Goal: Task Accomplishment & Management: Complete application form

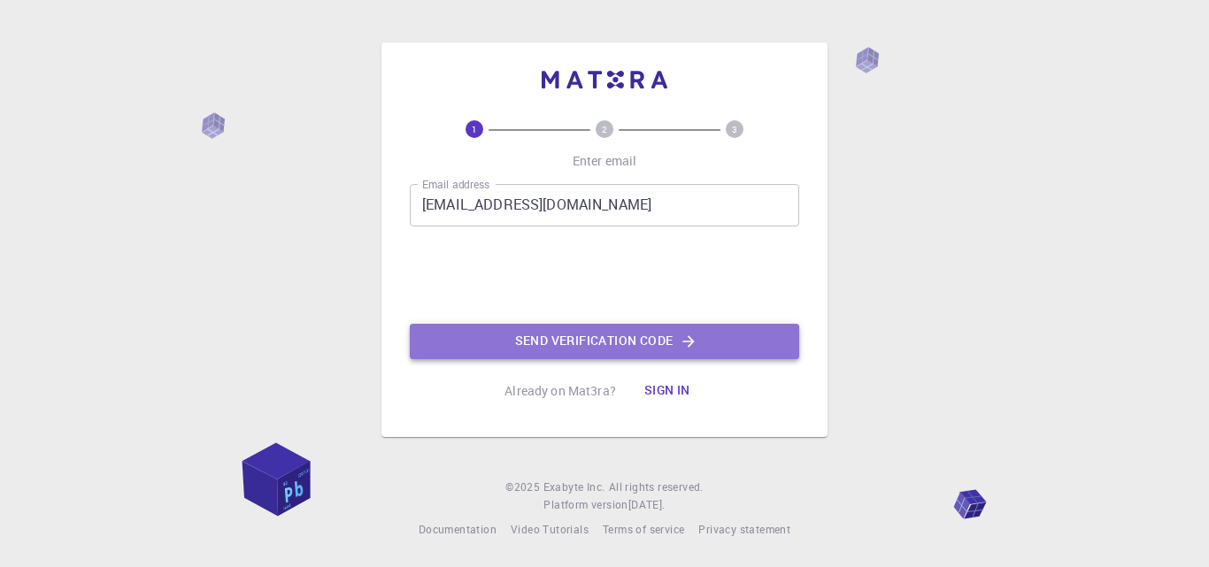
click at [533, 342] on button "Send verification code" at bounding box center [604, 341] width 389 height 35
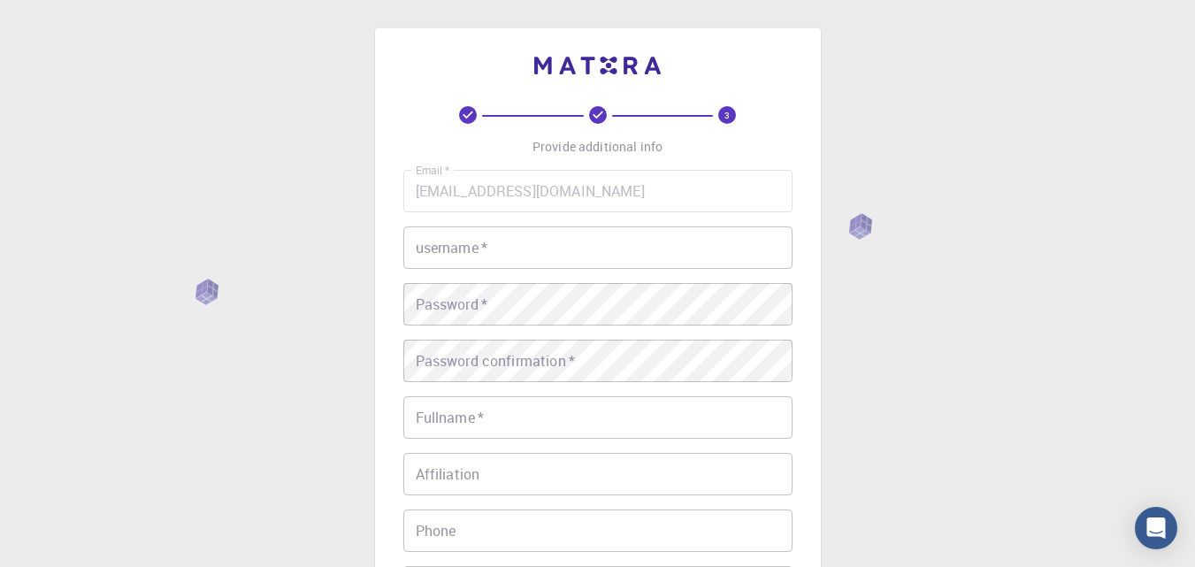
click at [521, 257] on input "username   *" at bounding box center [598, 248] width 389 height 42
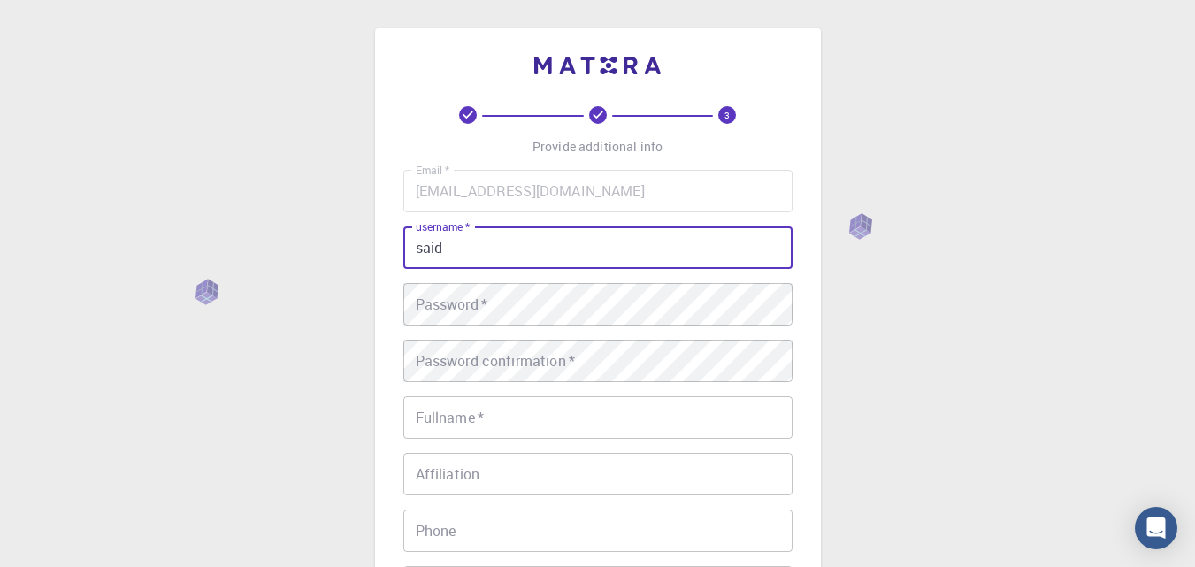
type input "said"
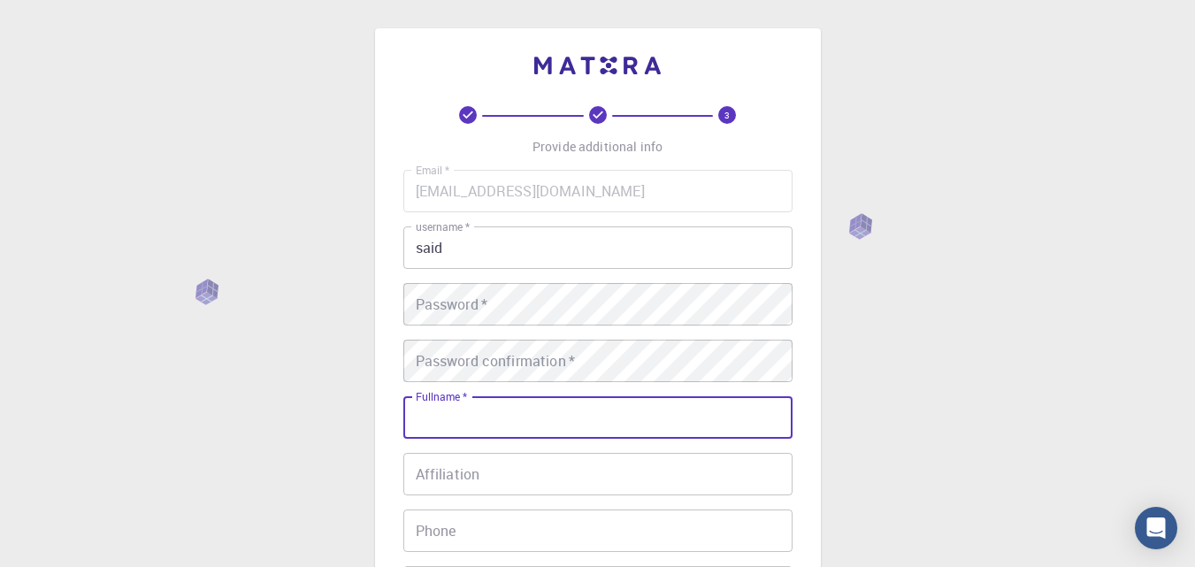
click at [458, 426] on input "Fullname   *" at bounding box center [598, 417] width 389 height 42
type input "said aguerdoud"
type input "0602753663"
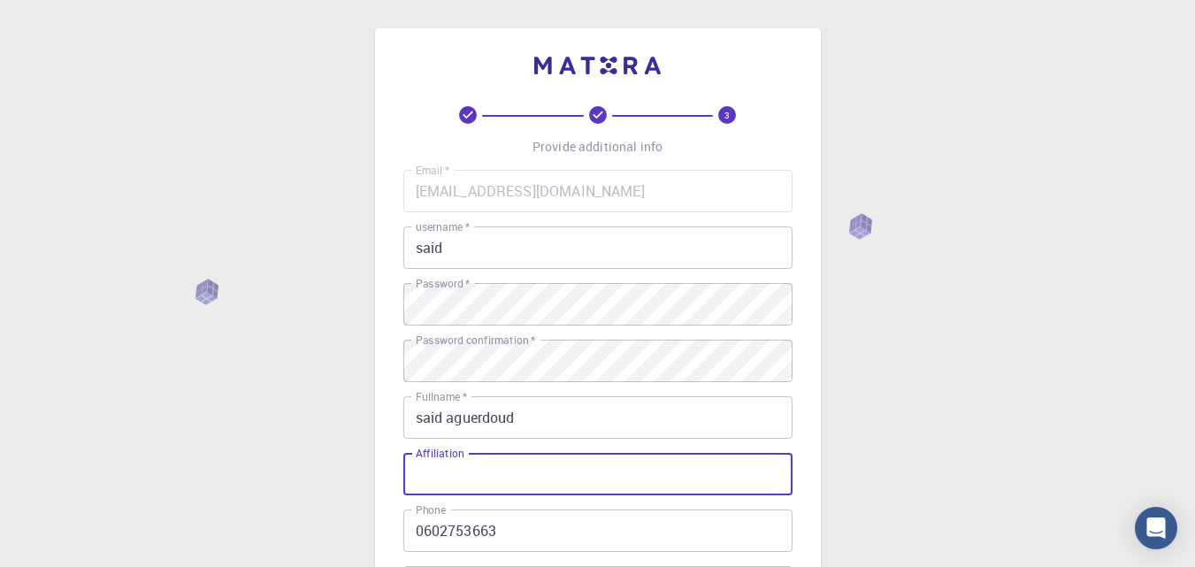
click at [462, 473] on input "Affiliation" at bounding box center [598, 474] width 389 height 42
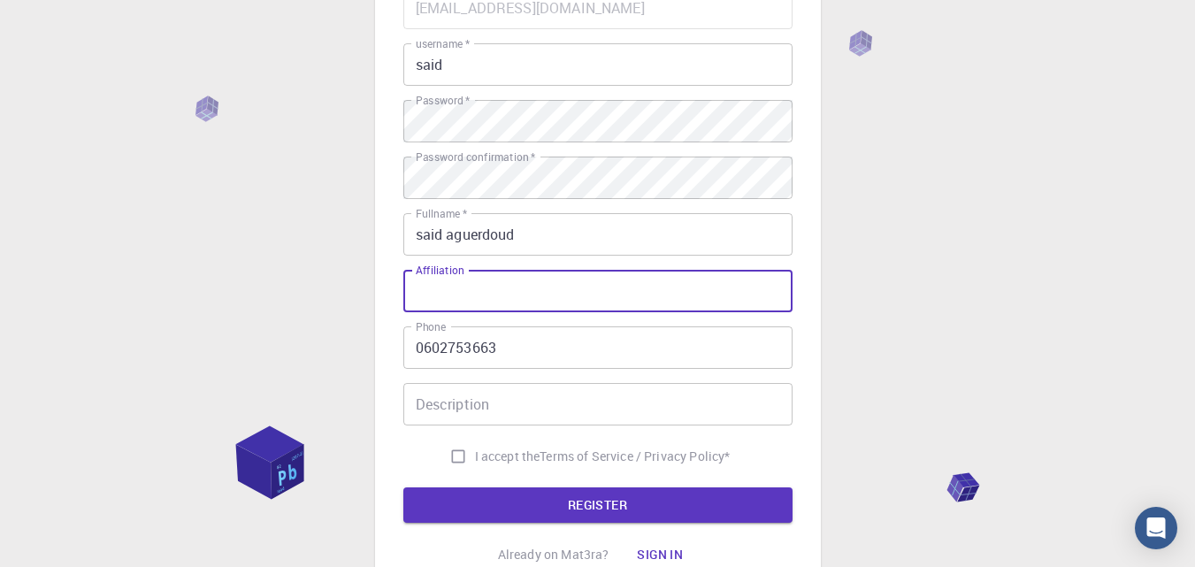
scroll to position [334, 0]
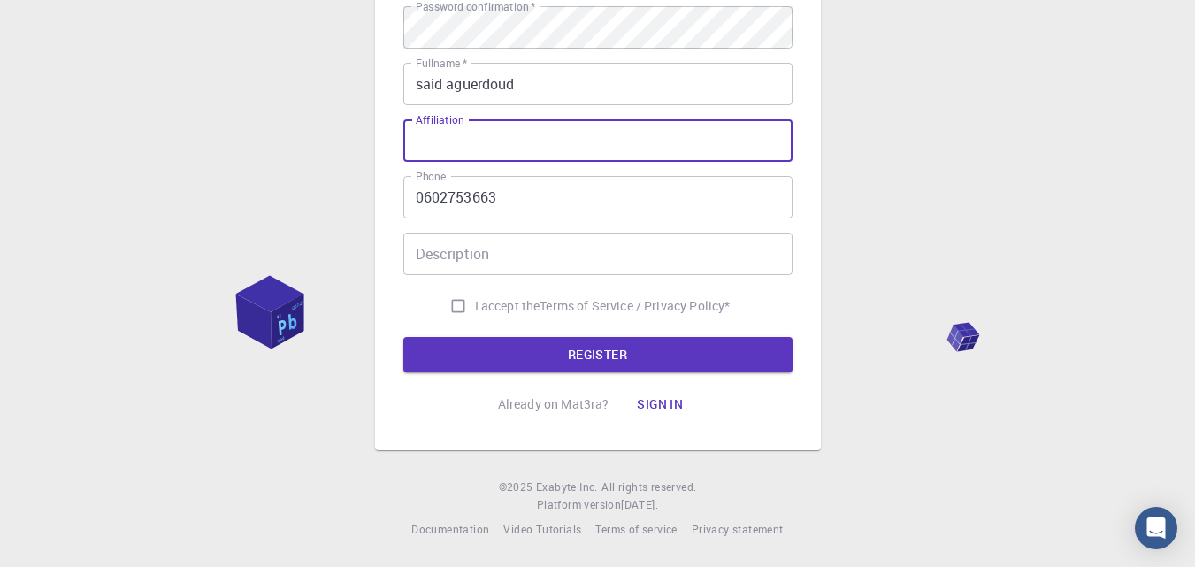
click at [485, 259] on input "Description" at bounding box center [598, 254] width 389 height 42
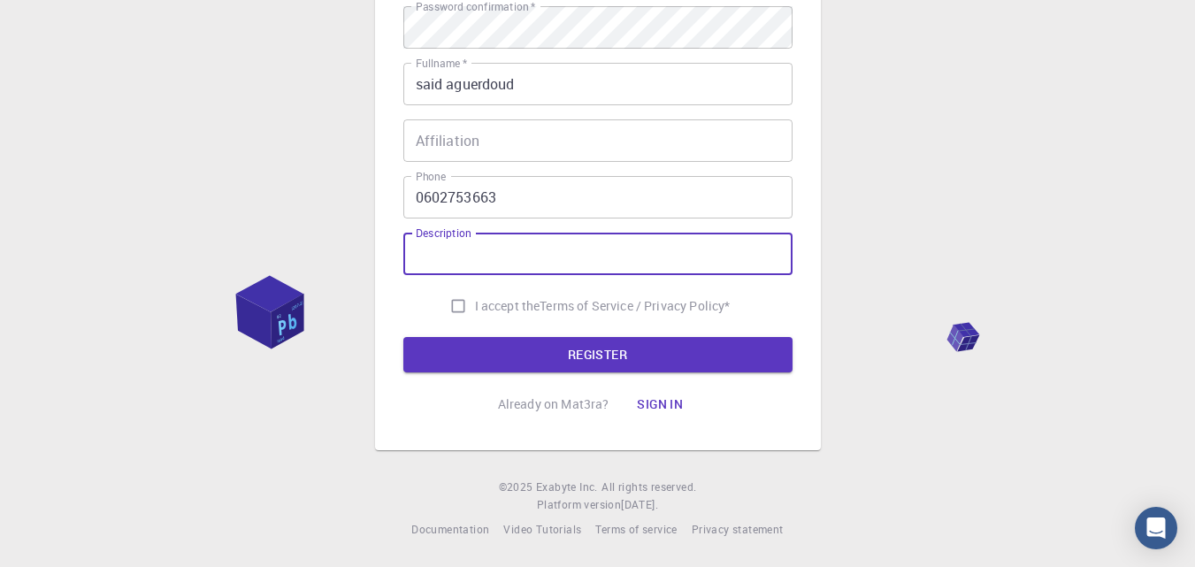
click at [454, 304] on input "I accept the Terms of Service / Privacy Policy *" at bounding box center [459, 306] width 34 height 34
checkbox input "true"
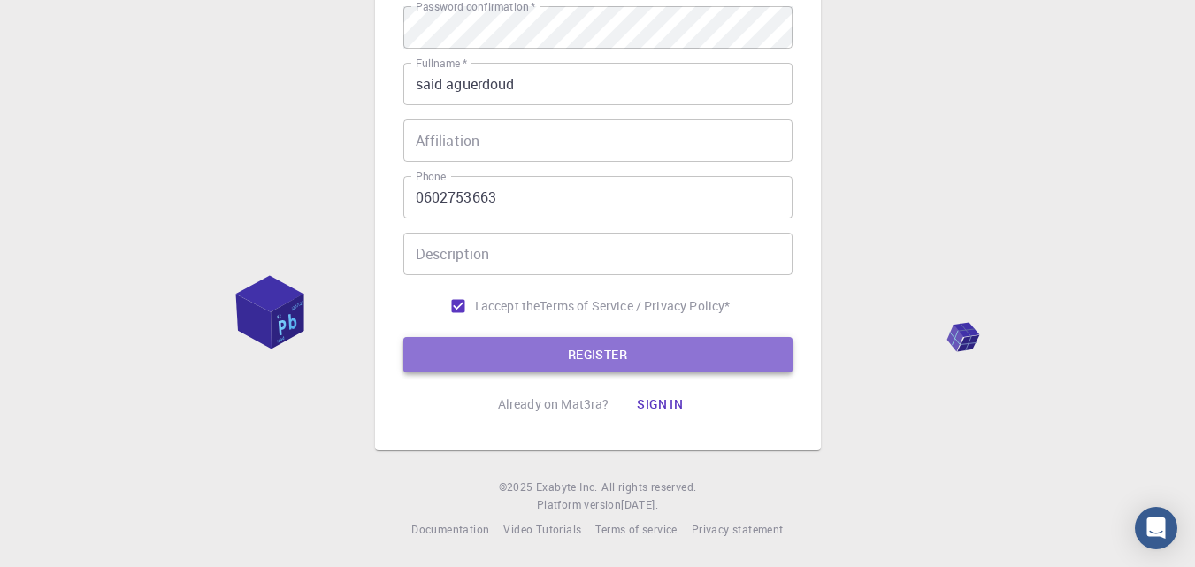
click at [519, 352] on button "REGISTER" at bounding box center [598, 354] width 389 height 35
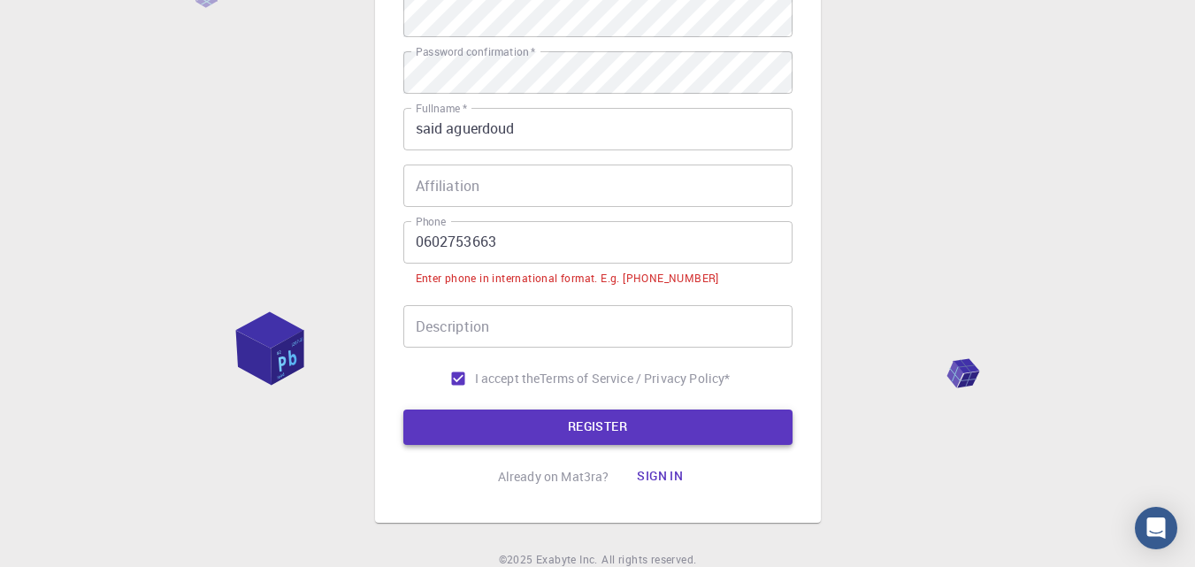
scroll to position [379, 0]
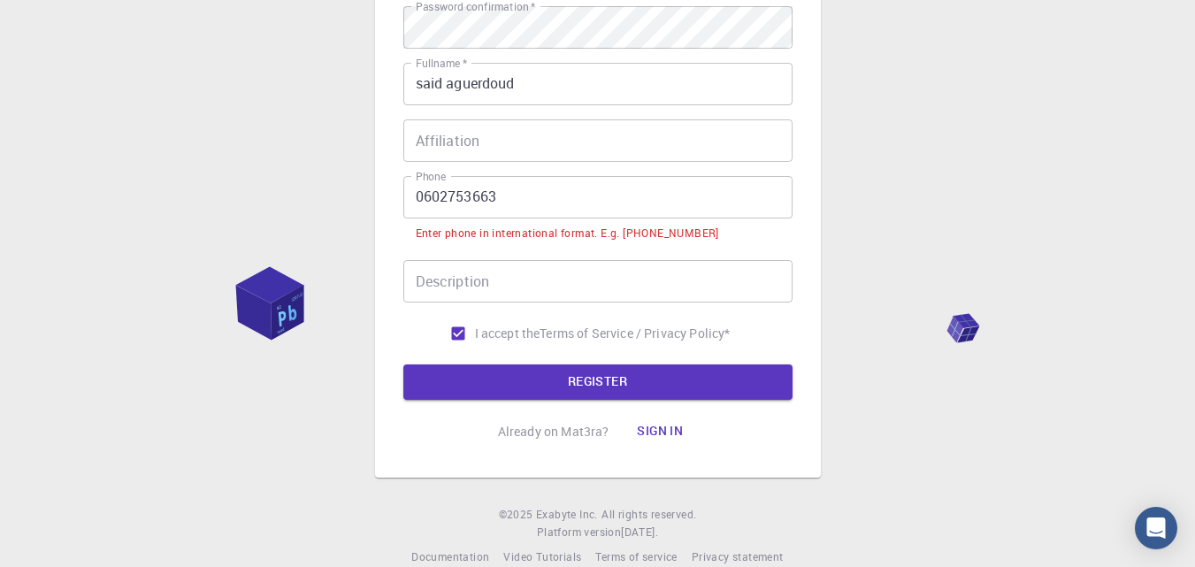
click at [424, 195] on input "0602753663" at bounding box center [598, 197] width 389 height 42
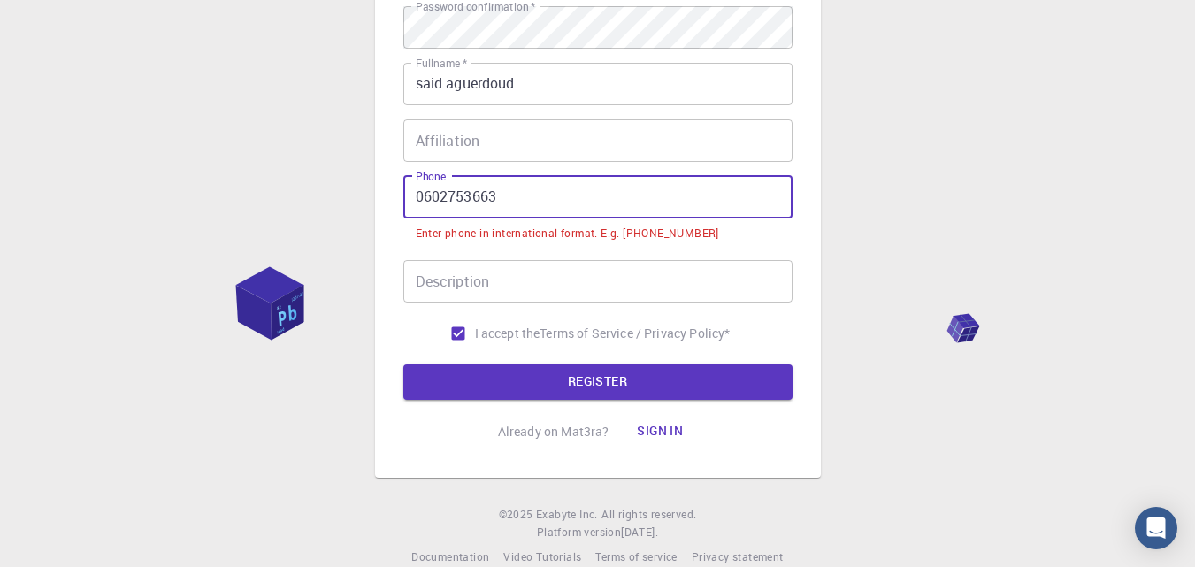
click at [422, 202] on input "0602753663" at bounding box center [598, 197] width 389 height 42
click at [422, 198] on input "0602753663" at bounding box center [598, 197] width 389 height 42
drag, startPoint x: 422, startPoint y: 192, endPoint x: 414, endPoint y: 199, distance: 10.7
click at [414, 199] on input "0602753663" at bounding box center [598, 197] width 389 height 42
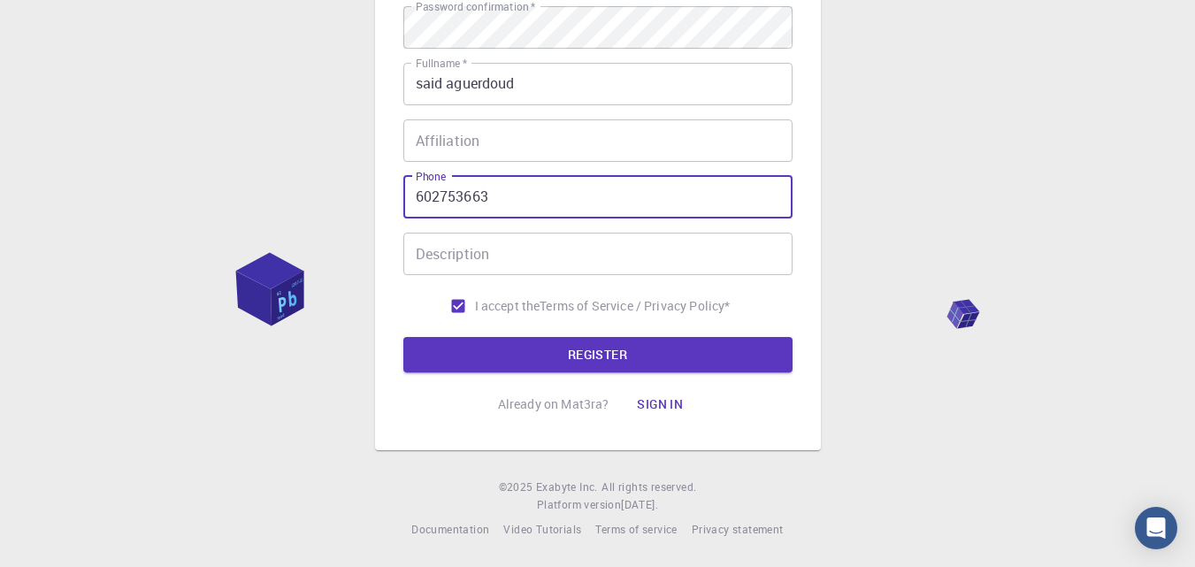
paste input "+212"
click at [554, 345] on button "REGISTER" at bounding box center [598, 354] width 389 height 35
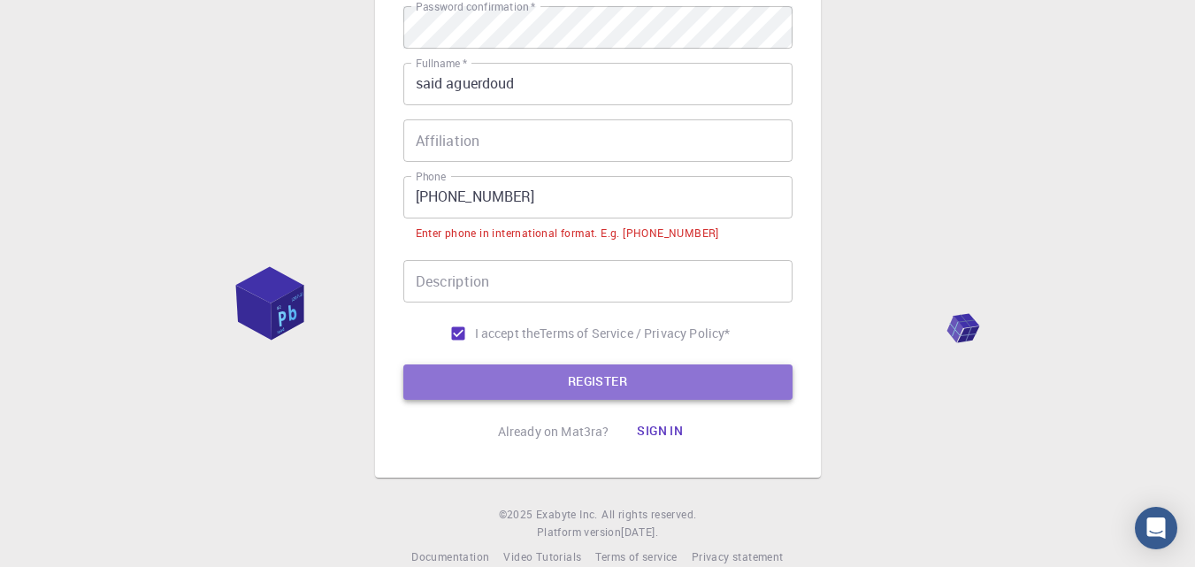
click at [522, 388] on button "REGISTER" at bounding box center [598, 382] width 389 height 35
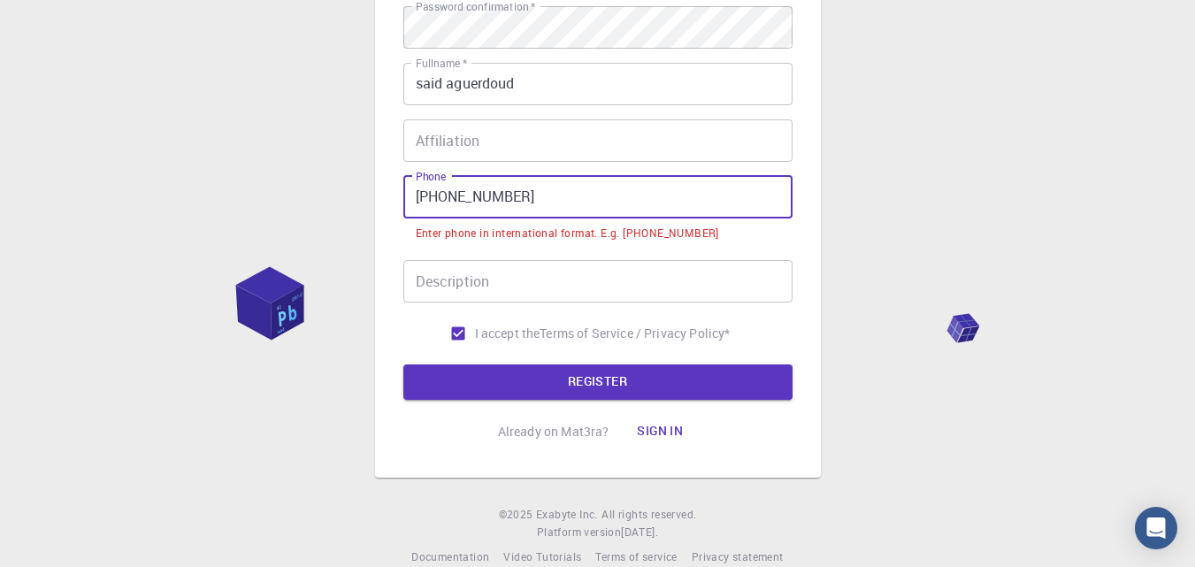
click at [429, 194] on input "[PHONE_NUMBER]" at bounding box center [598, 197] width 389 height 42
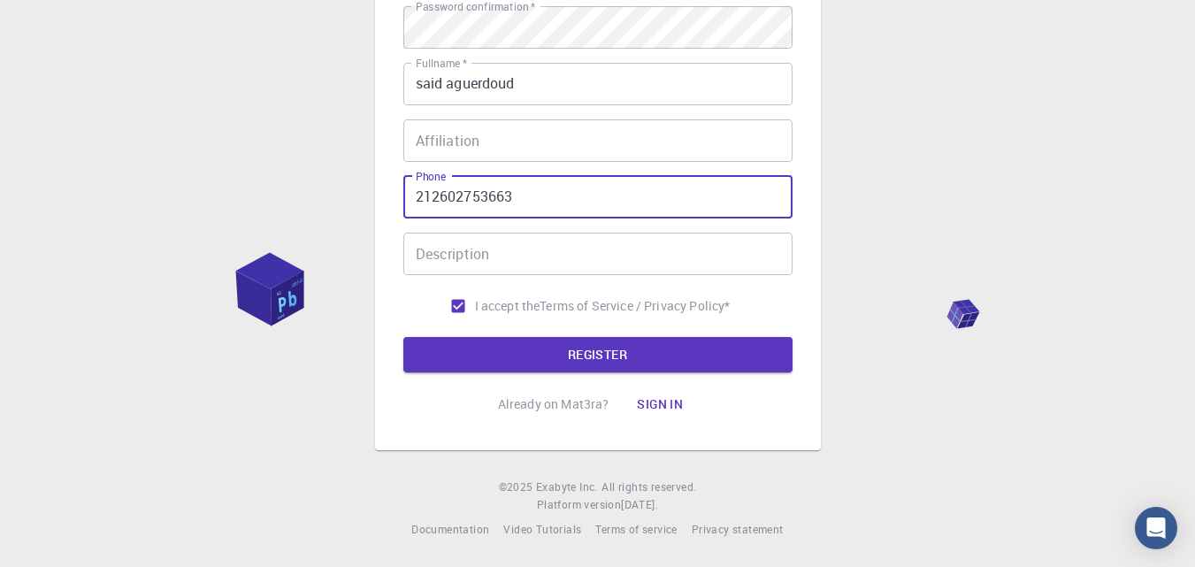
click at [404, 337] on button "REGISTER" at bounding box center [598, 354] width 389 height 35
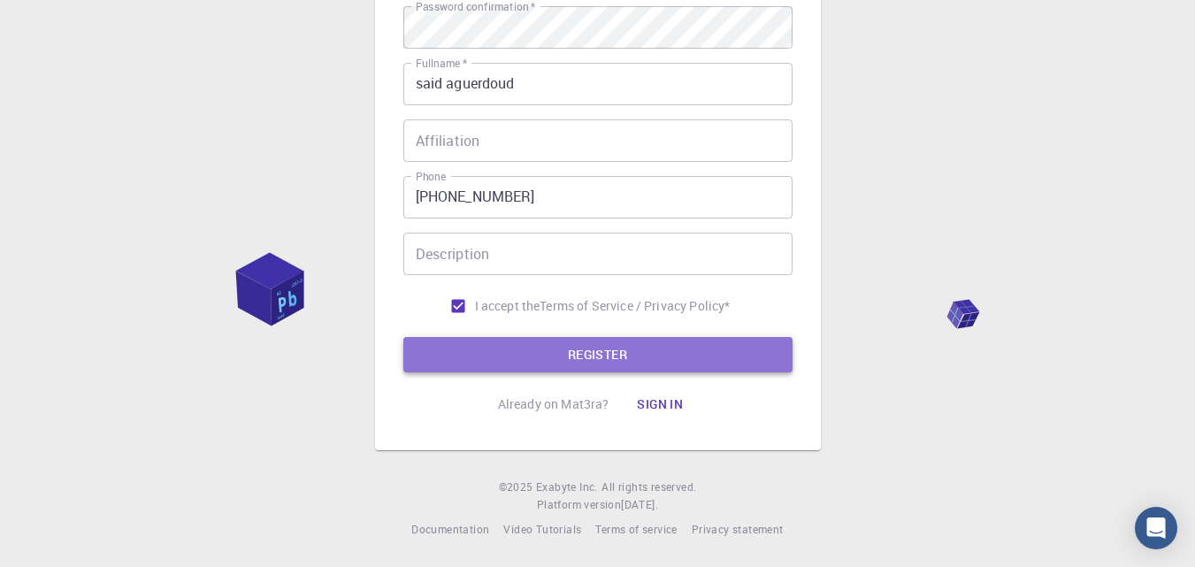
click at [547, 352] on button "REGISTER" at bounding box center [598, 354] width 389 height 35
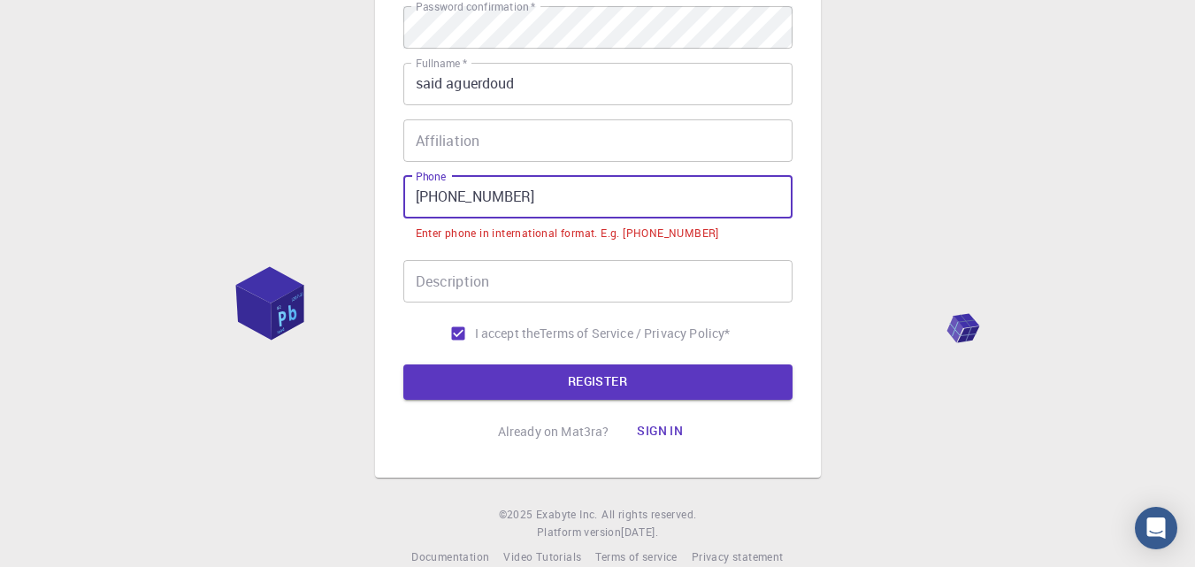
drag, startPoint x: 504, startPoint y: 195, endPoint x: 450, endPoint y: 211, distance: 57.4
click at [450, 211] on input "[PHONE_NUMBER]" at bounding box center [598, 197] width 389 height 42
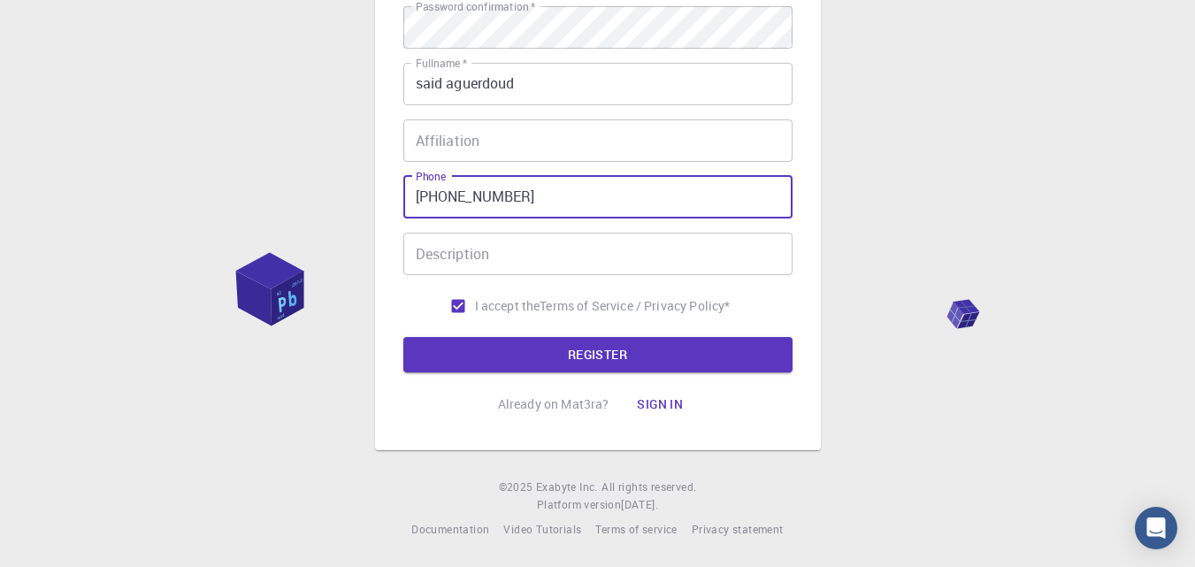
click at [491, 196] on input "[PHONE_NUMBER]" at bounding box center [598, 197] width 389 height 42
drag, startPoint x: 514, startPoint y: 198, endPoint x: 480, endPoint y: 198, distance: 33.6
click at [480, 198] on input "[PHONE_NUMBER]" at bounding box center [598, 197] width 389 height 42
type input "[PHONE_NUMBER]"
click at [640, 344] on button "REGISTER" at bounding box center [598, 354] width 389 height 35
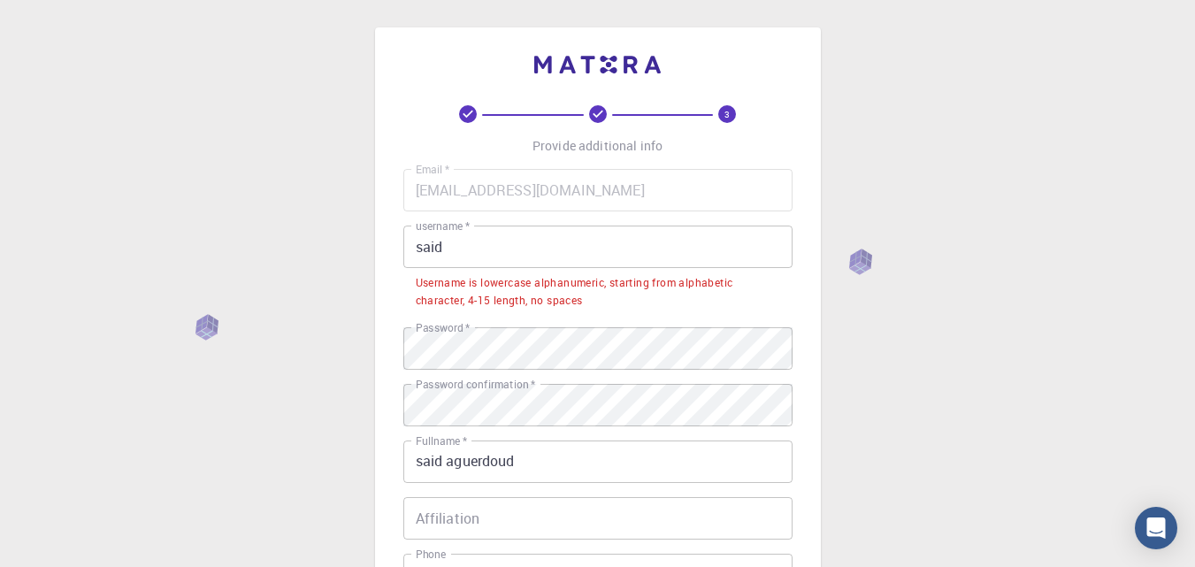
scroll to position [0, 0]
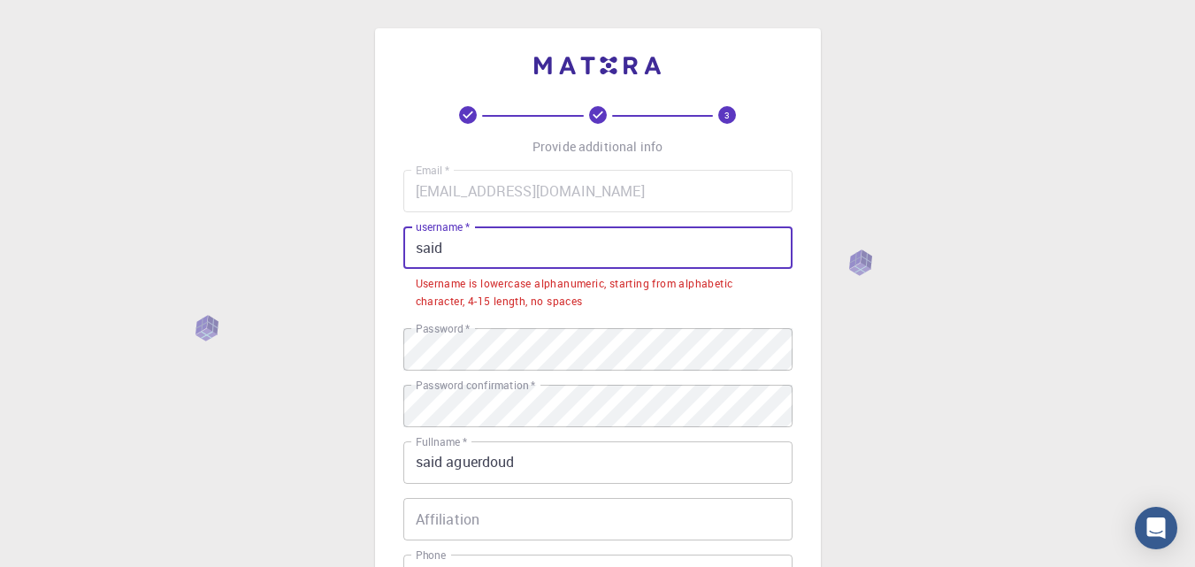
click at [492, 257] on input "said" at bounding box center [598, 248] width 389 height 42
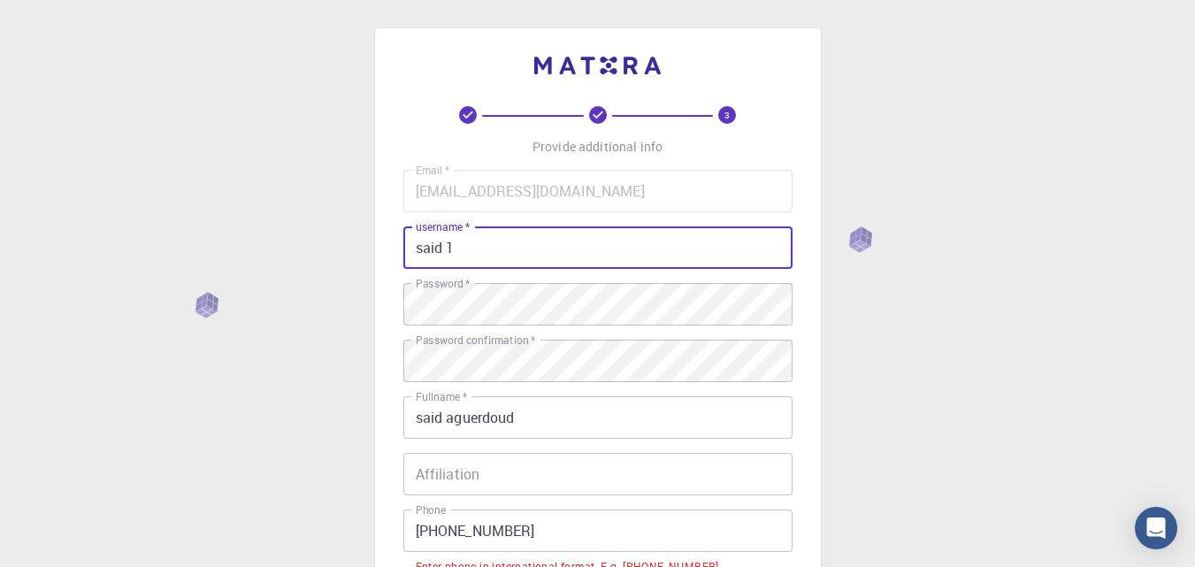
click at [455, 242] on input "said 1" at bounding box center [598, 248] width 389 height 42
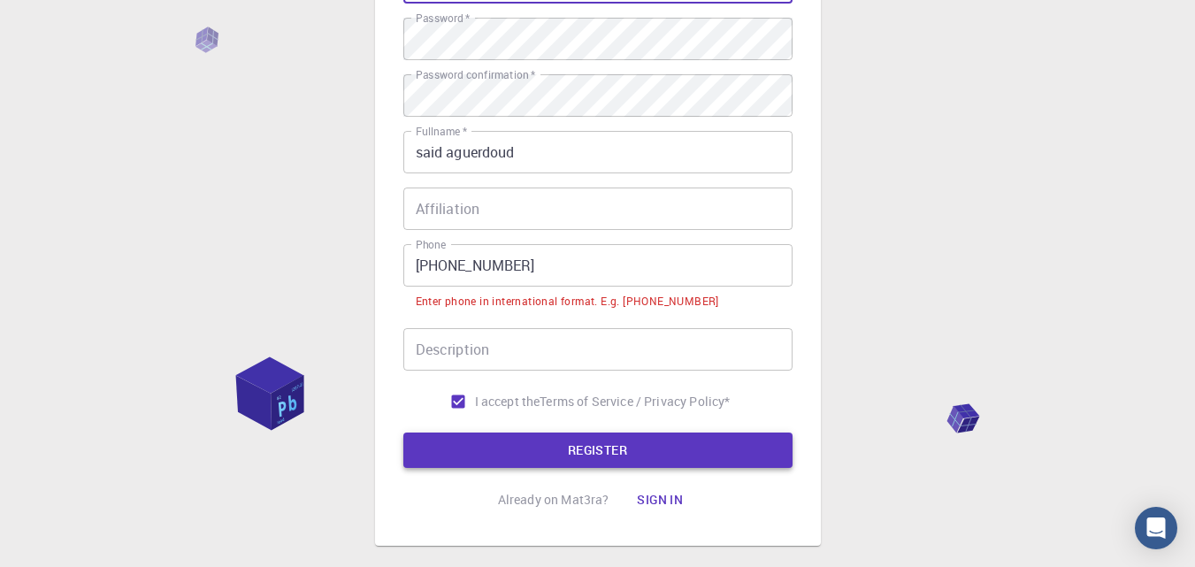
type input "saidag7"
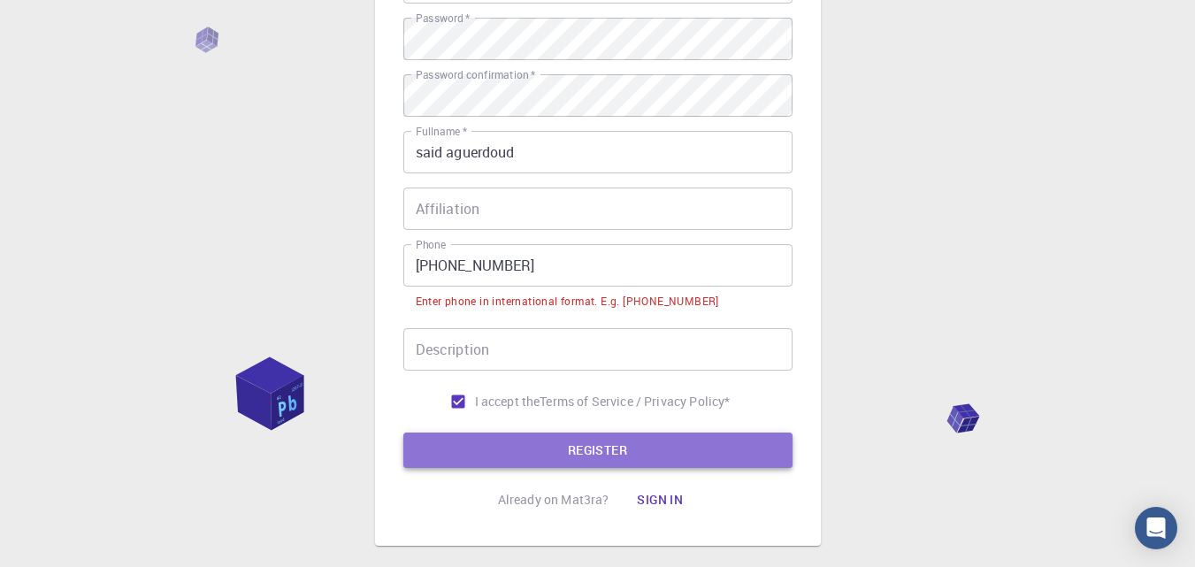
click at [524, 451] on button "REGISTER" at bounding box center [598, 450] width 389 height 35
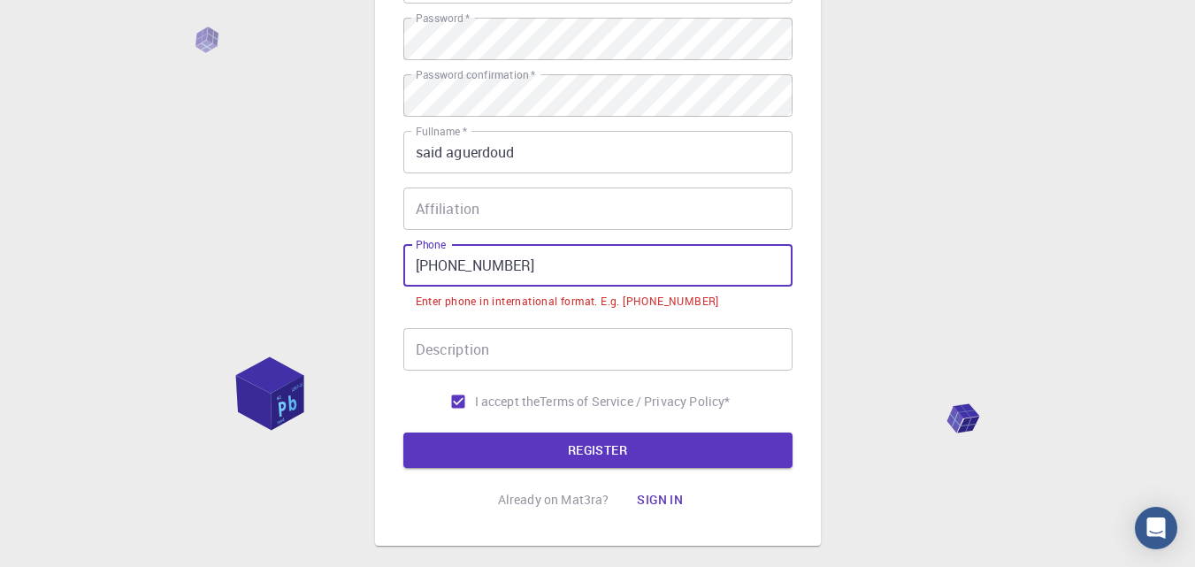
drag, startPoint x: 578, startPoint y: 274, endPoint x: 349, endPoint y: 281, distance: 229.3
click at [349, 281] on div "3 Provide additional info Email   * [EMAIL_ADDRESS][DOMAIN_NAME] Email   * user…" at bounding box center [597, 199] width 1195 height 928
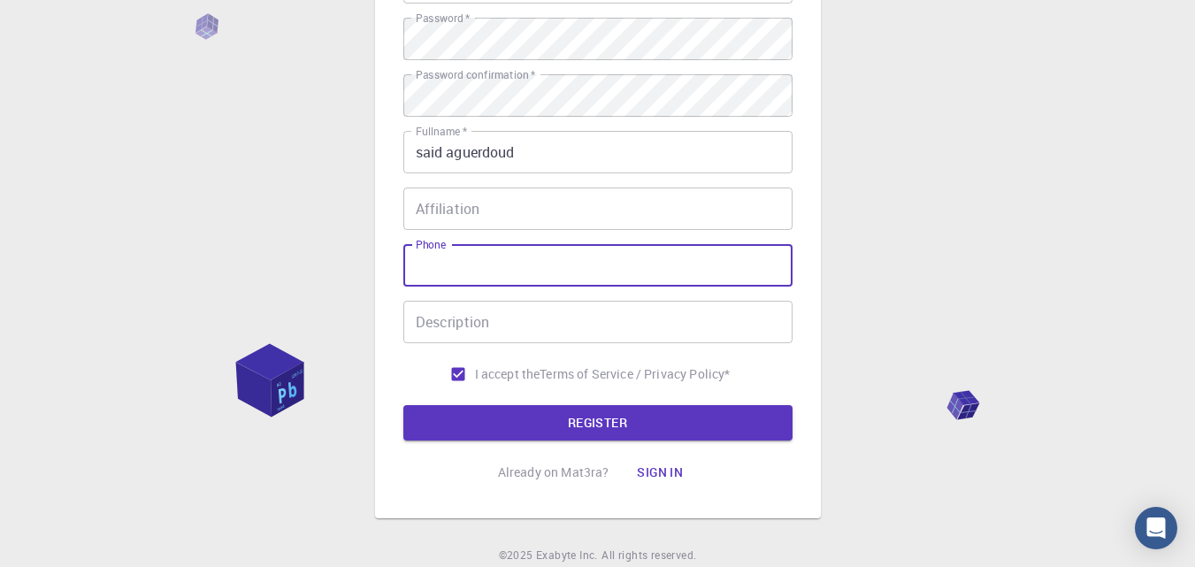
paste input "[PHONE_NUMBER]"
click at [512, 422] on button "REGISTER" at bounding box center [598, 422] width 389 height 35
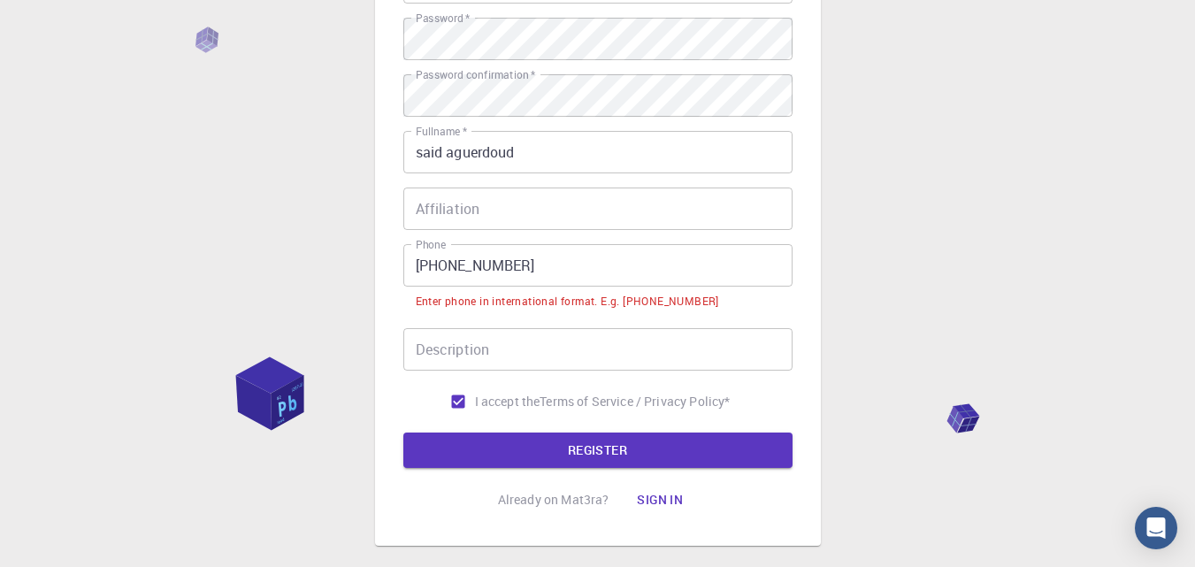
click at [457, 259] on input "[PHONE_NUMBER]" at bounding box center [598, 265] width 389 height 42
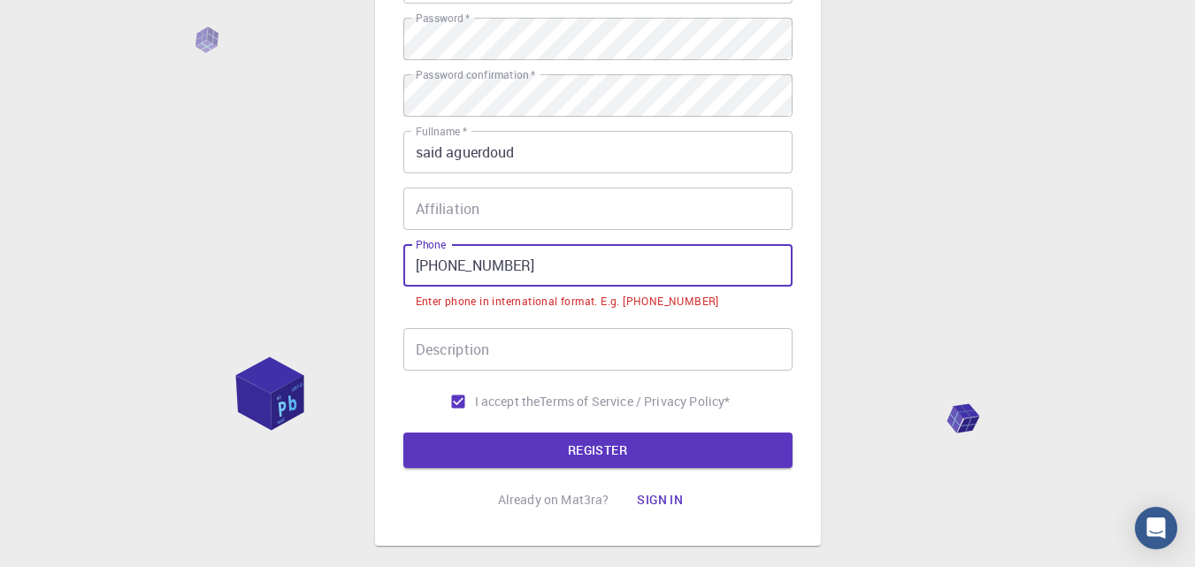
click at [452, 263] on input "[PHONE_NUMBER]" at bounding box center [598, 265] width 389 height 42
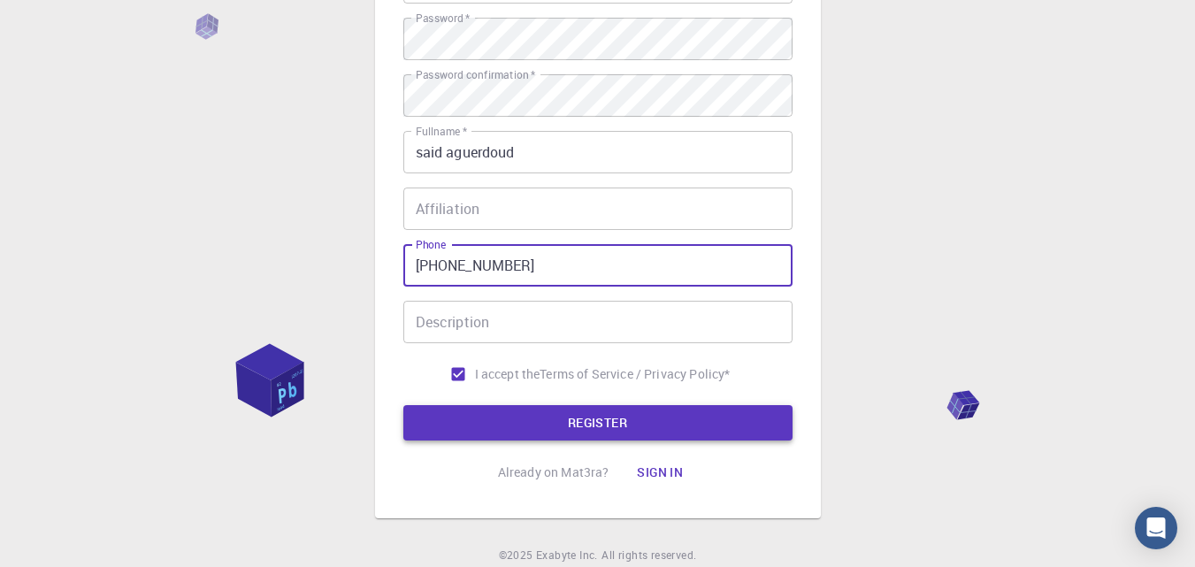
click at [508, 429] on button "REGISTER" at bounding box center [598, 422] width 389 height 35
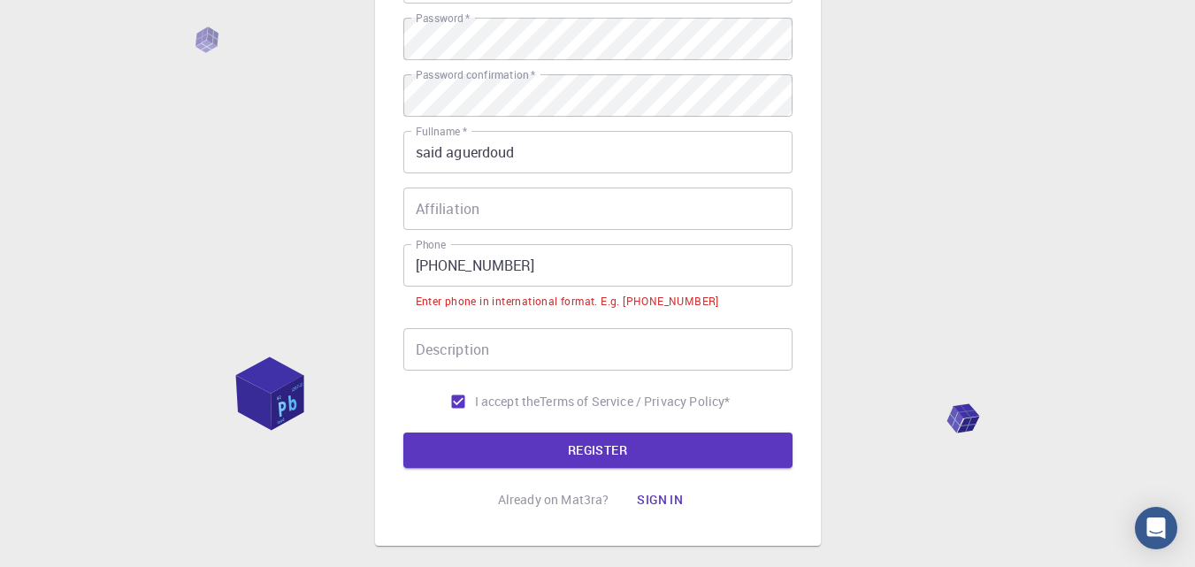
click at [453, 259] on input "[PHONE_NUMBER]" at bounding box center [598, 265] width 389 height 42
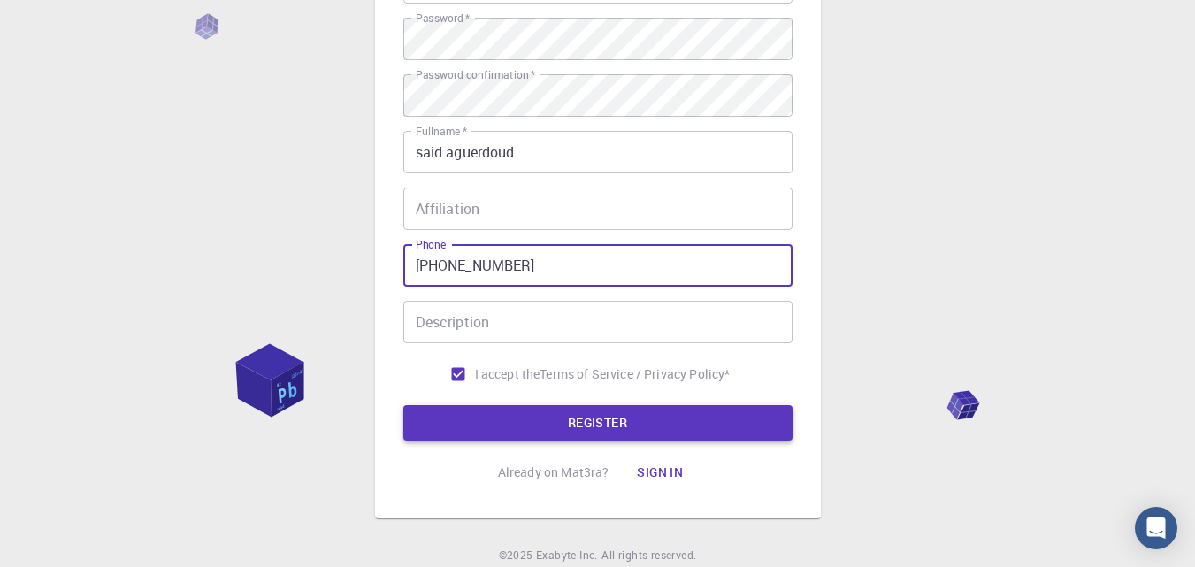
type input "[PHONE_NUMBER]"
click at [404, 405] on button "REGISTER" at bounding box center [598, 422] width 389 height 35
